Goal: Information Seeking & Learning: Learn about a topic

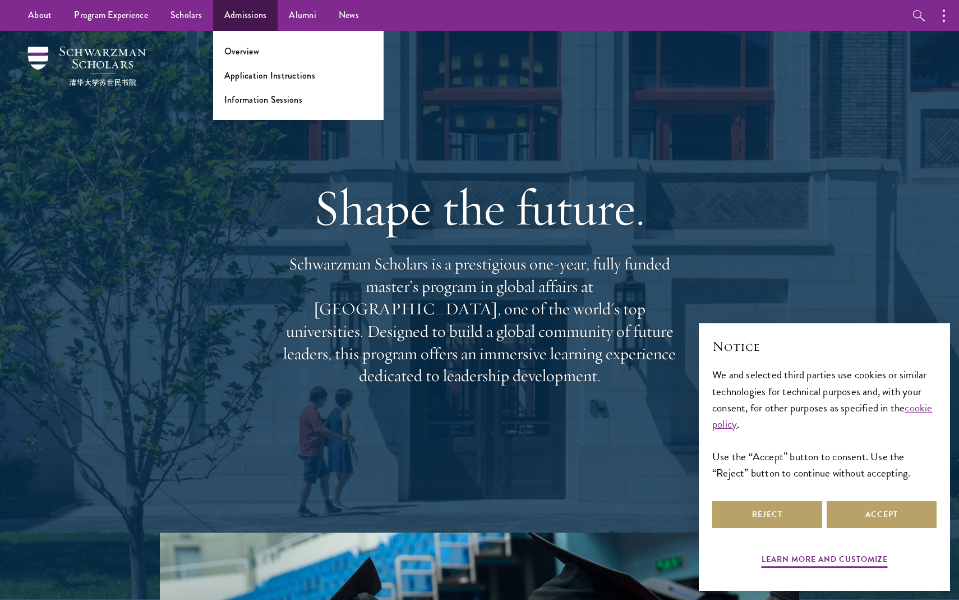
click at [241, 43] on ul "Overview Application Instructions Information Sessions" at bounding box center [298, 75] width 170 height 89
click at [241, 48] on link "Overview" at bounding box center [241, 51] width 35 height 13
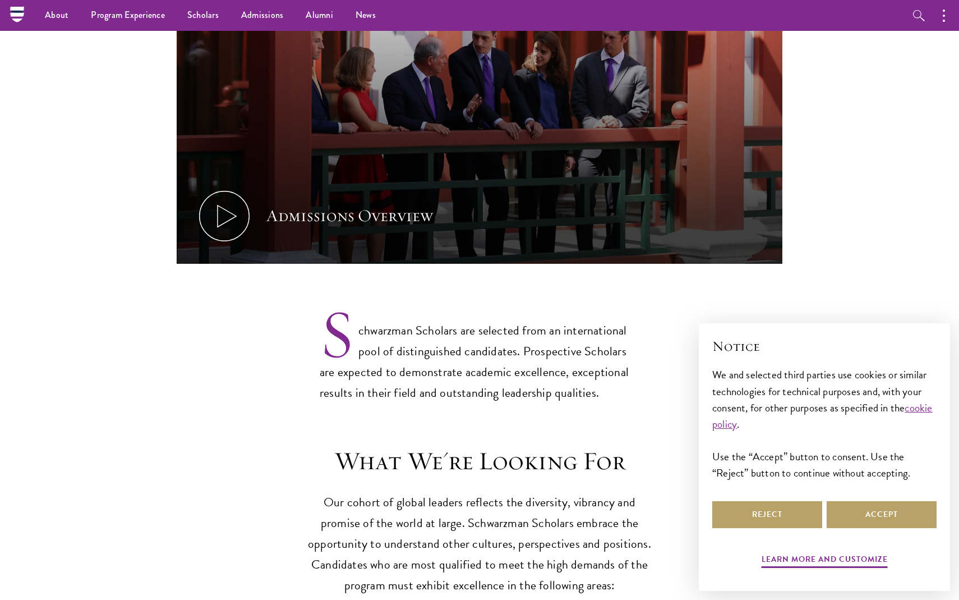
scroll to position [488, 0]
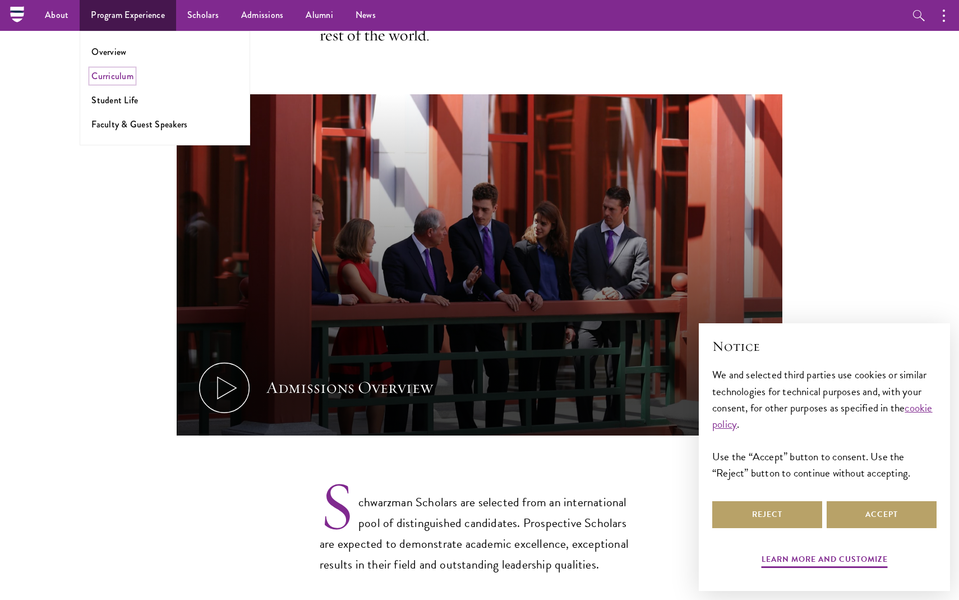
click at [111, 72] on link "Curriculum" at bounding box center [112, 76] width 42 height 13
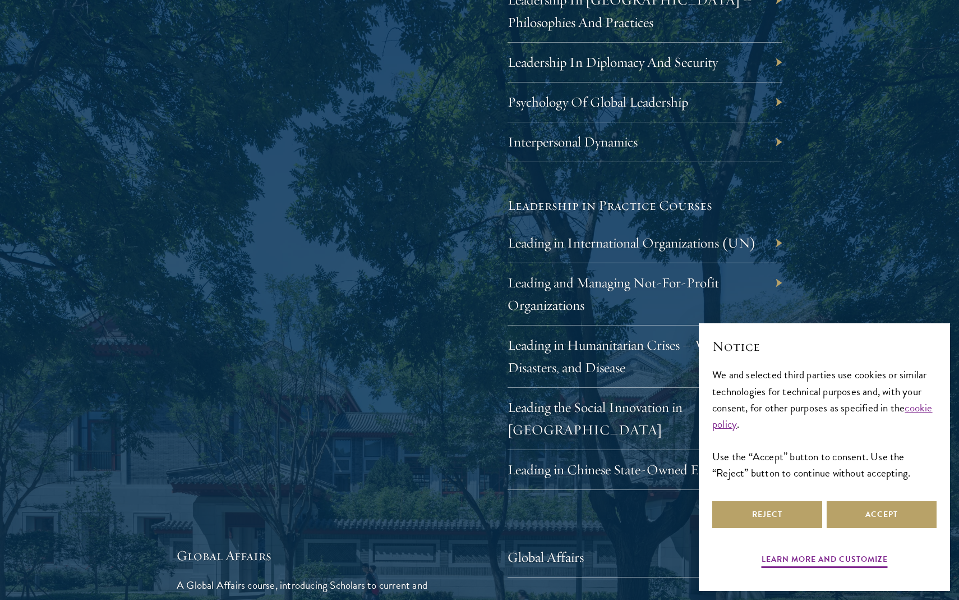
scroll to position [2708, 0]
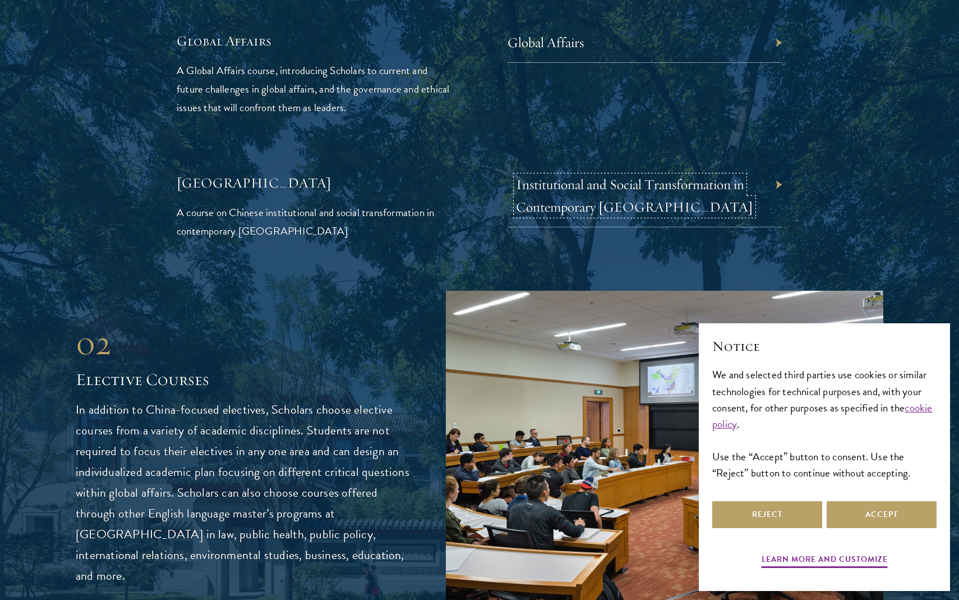
click at [596, 188] on link "Institutional and Social Transformation in Contemporary [GEOGRAPHIC_DATA]" at bounding box center [634, 196] width 237 height 40
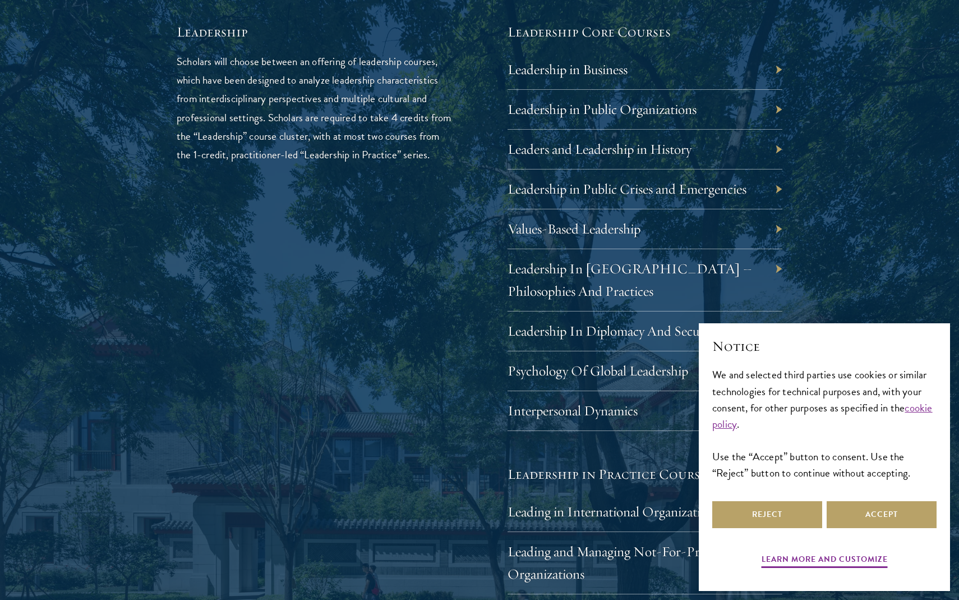
scroll to position [1926, 0]
click at [873, 517] on button "Accept" at bounding box center [882, 514] width 110 height 27
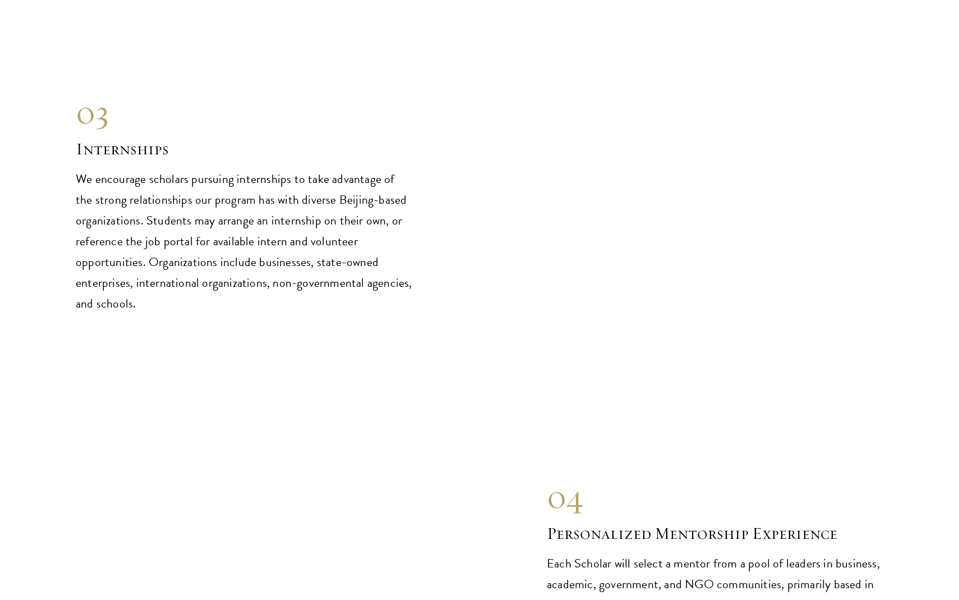
scroll to position [5545, 0]
